Goal: Obtain resource: Download file/media

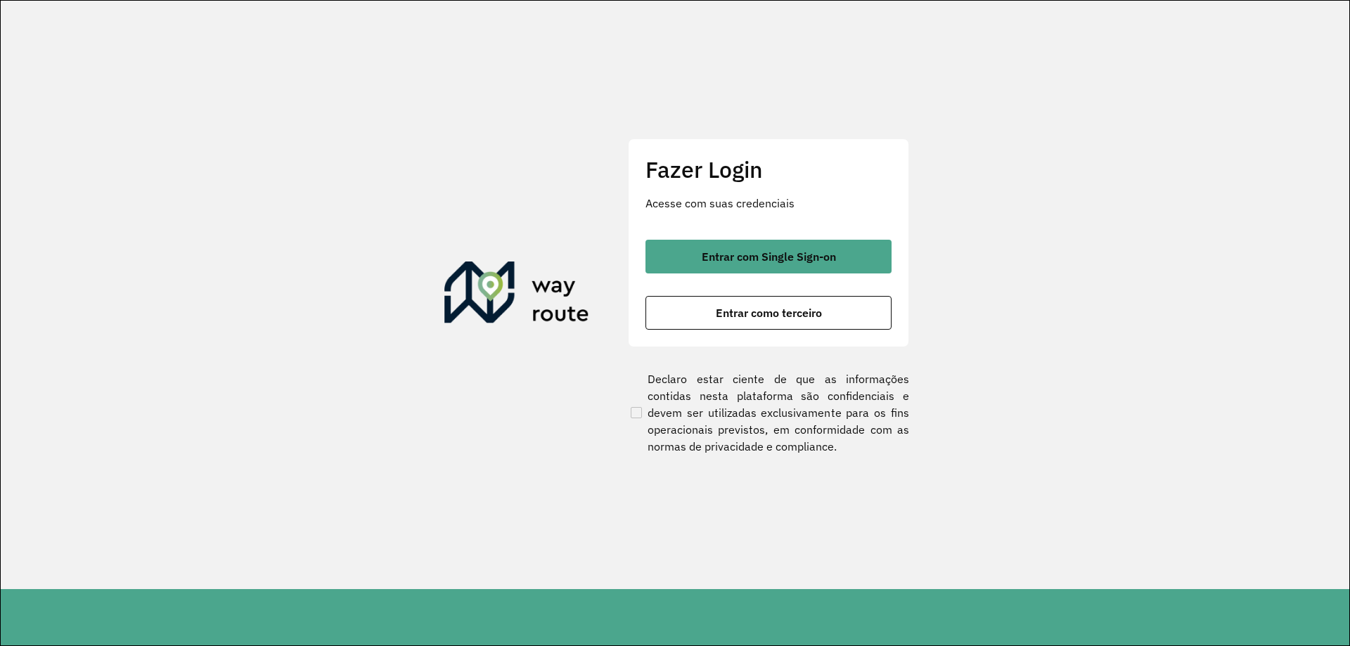
click at [545, 275] on img at bounding box center [516, 295] width 145 height 67
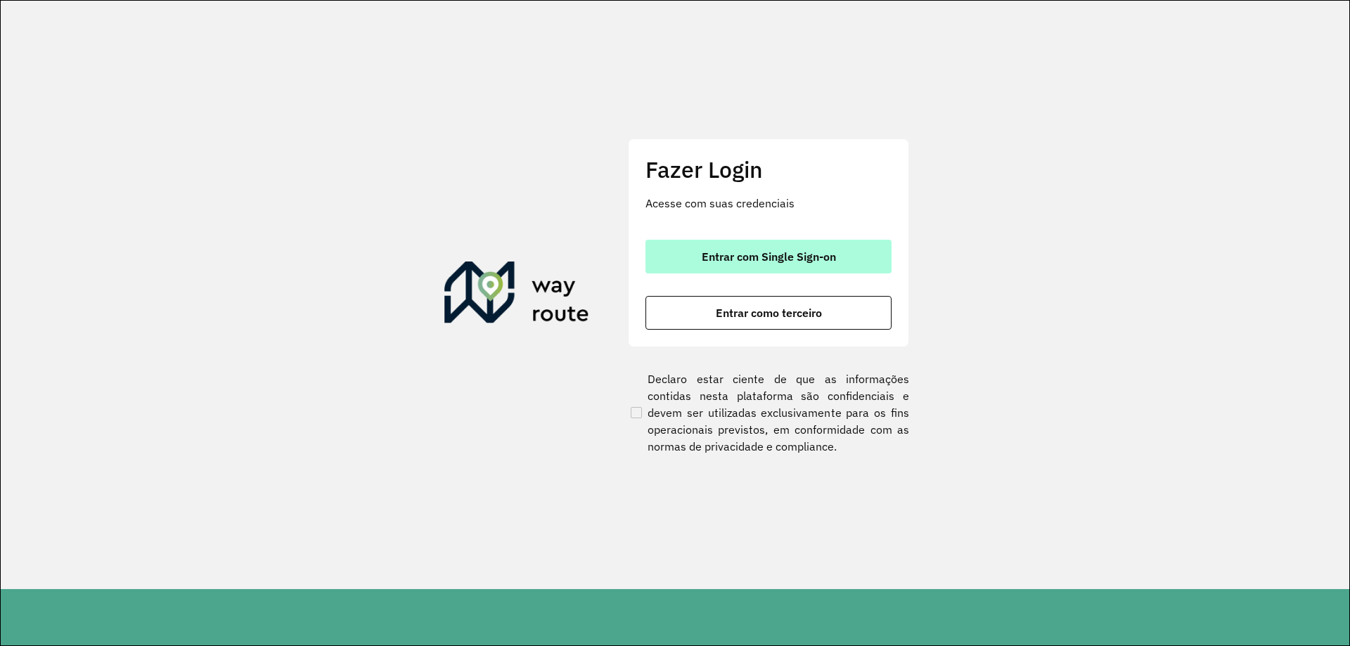
click at [661, 262] on button "Entrar com Single Sign-on" at bounding box center [768, 257] width 246 height 34
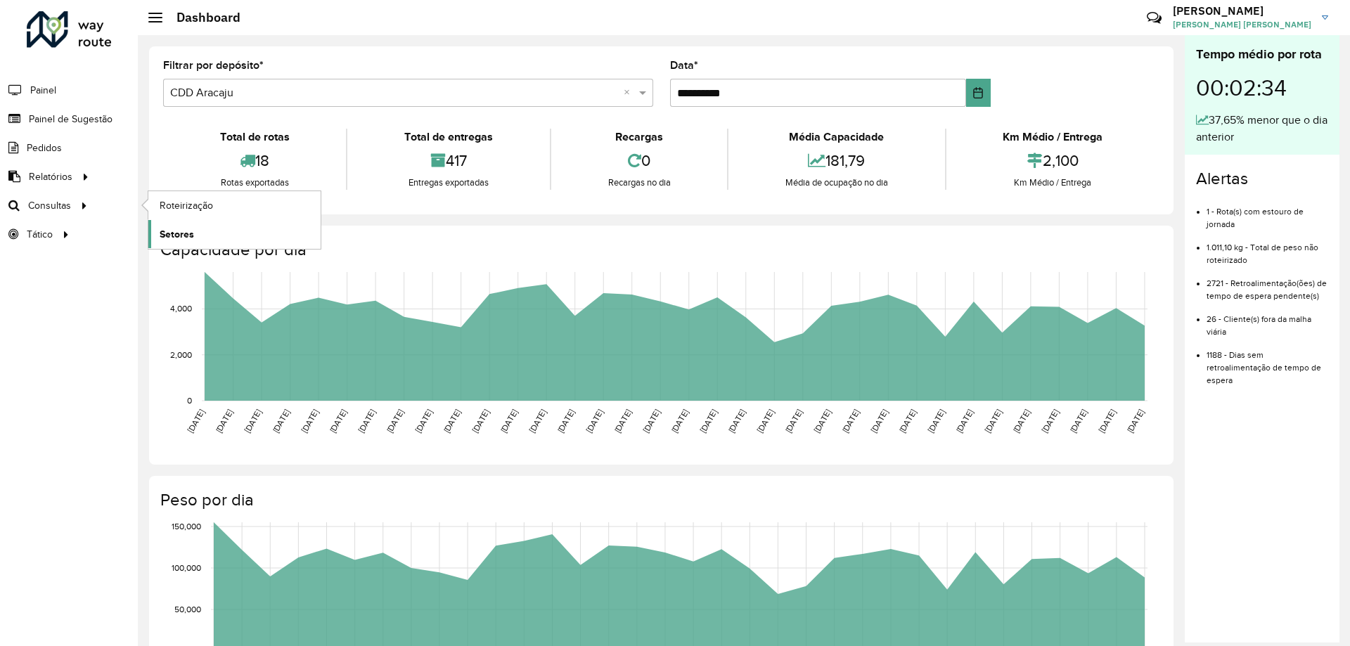
click at [172, 230] on span "Setores" at bounding box center [177, 234] width 34 height 15
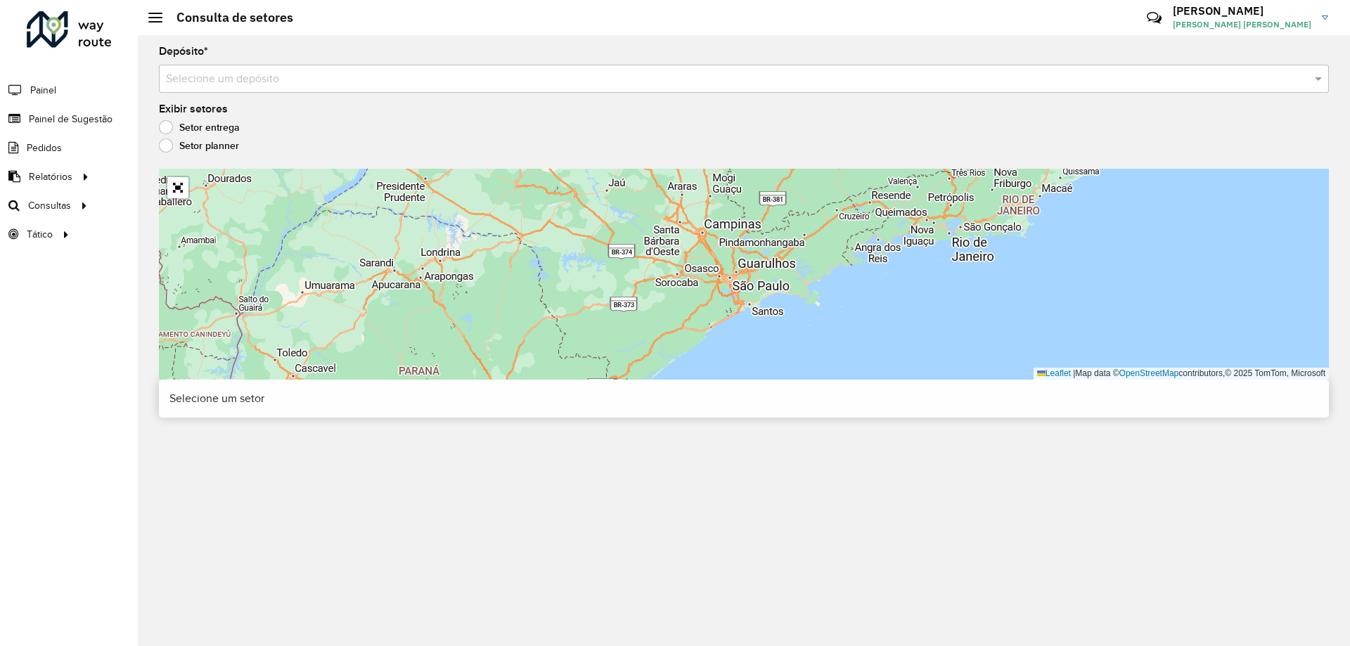
click at [264, 75] on input "text" at bounding box center [730, 79] width 1128 height 17
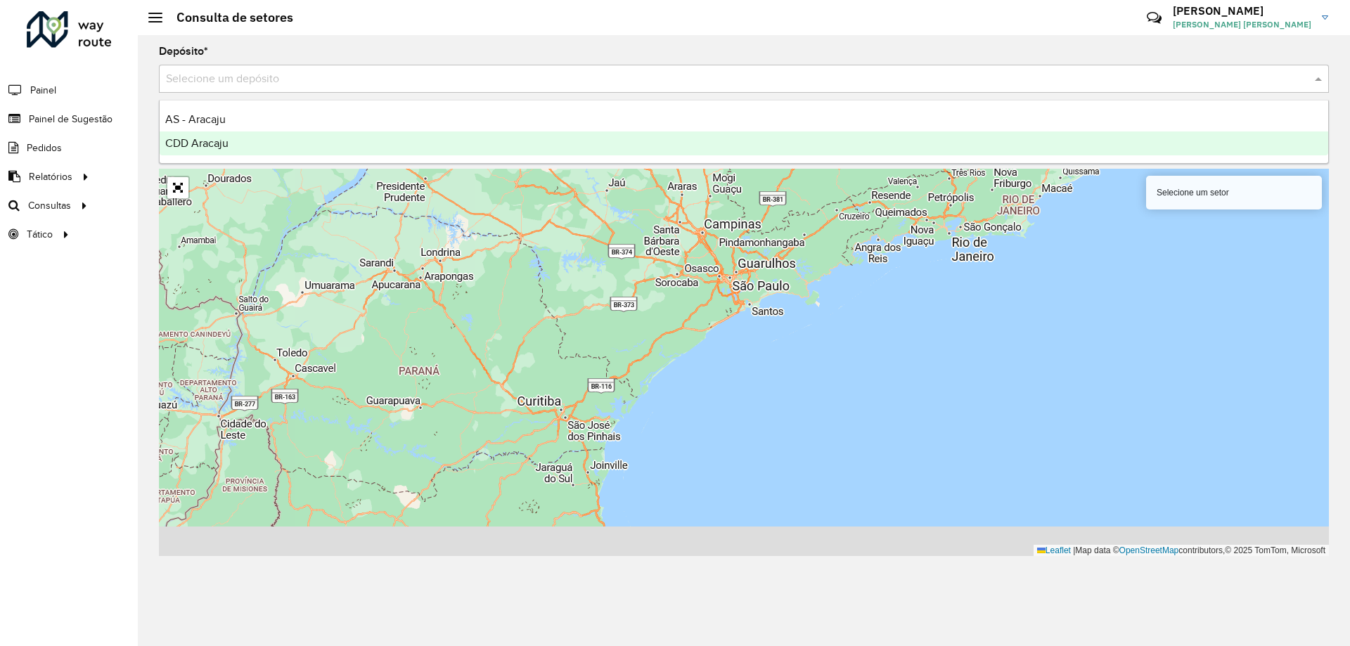
click at [195, 140] on span "CDD Aracaju" at bounding box center [196, 143] width 63 height 12
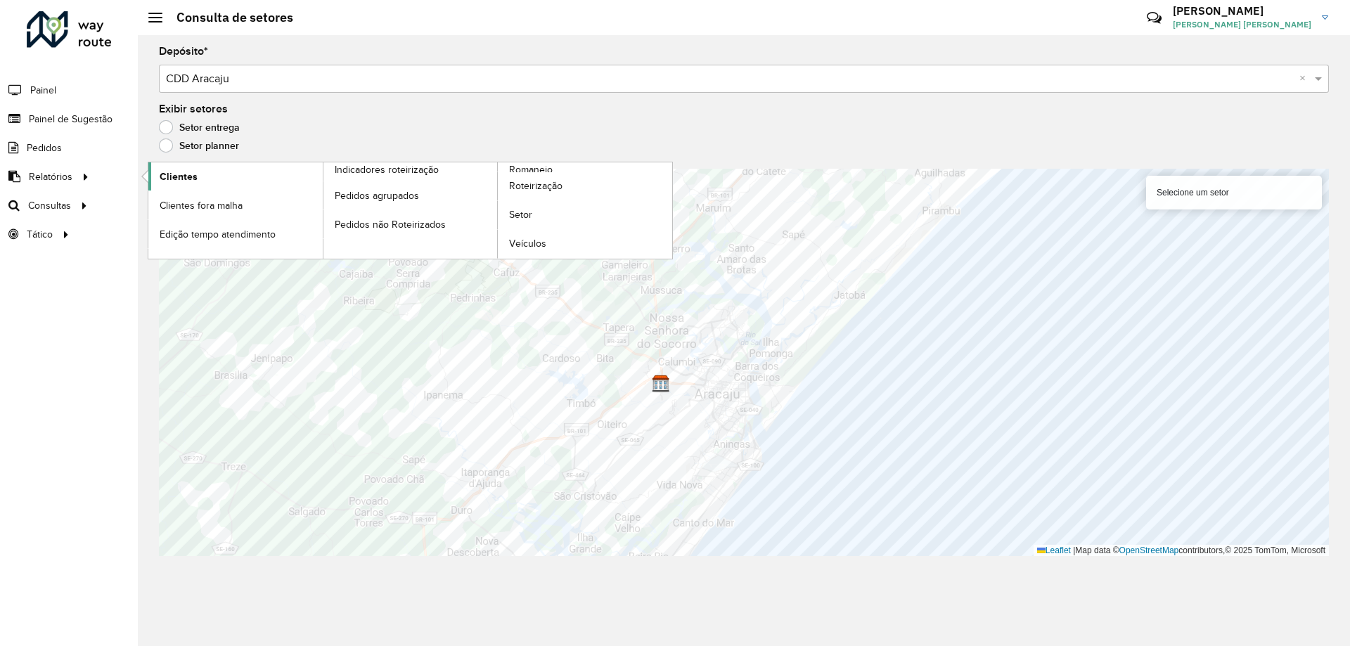
click at [162, 169] on span "Clientes" at bounding box center [179, 176] width 38 height 15
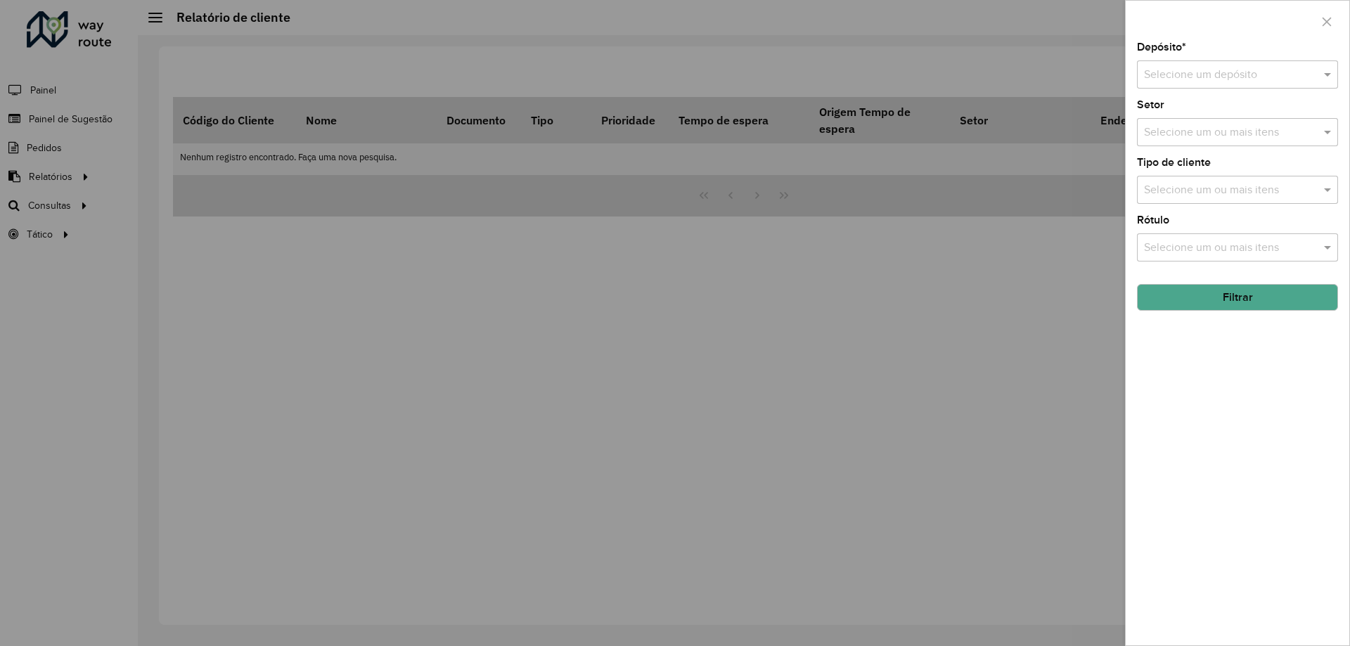
click at [1155, 77] on input "text" at bounding box center [1223, 75] width 159 height 17
click at [1171, 138] on span "CDD Aracaju" at bounding box center [1174, 139] width 63 height 12
click at [1211, 297] on button "Filtrar" at bounding box center [1237, 297] width 201 height 27
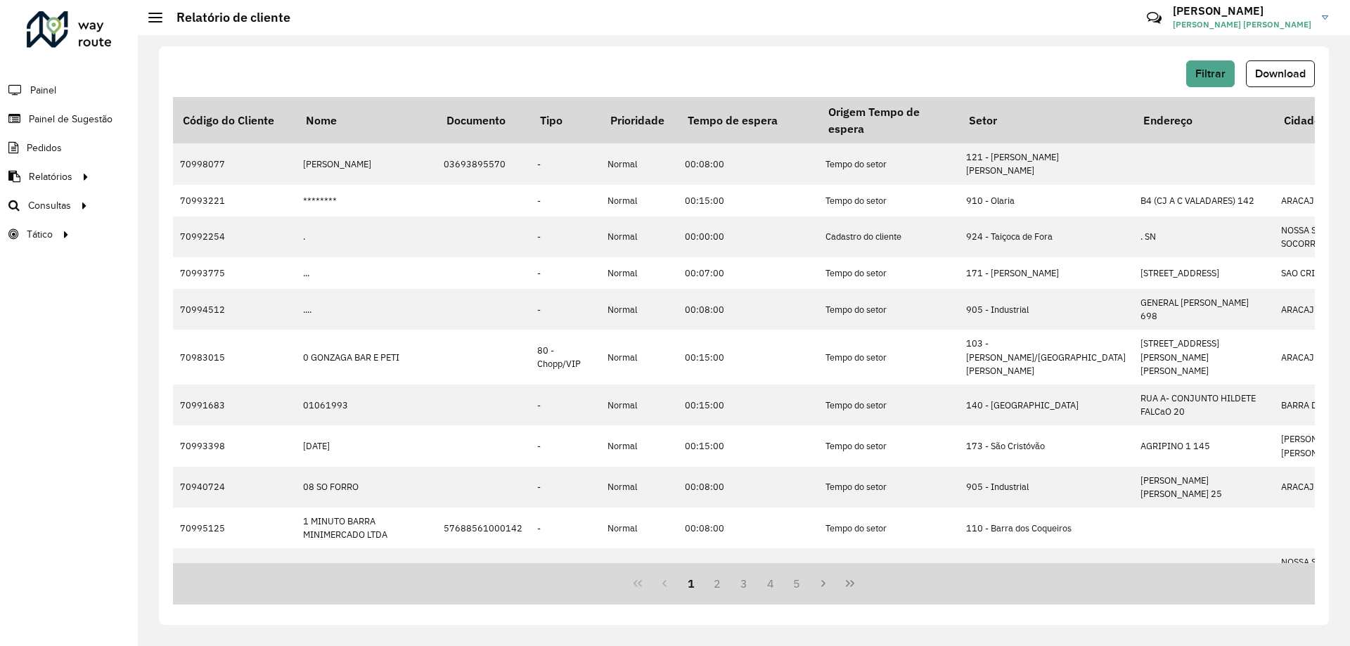
click at [1274, 86] on button "Download" at bounding box center [1280, 73] width 69 height 27
